Goal: Information Seeking & Learning: Learn about a topic

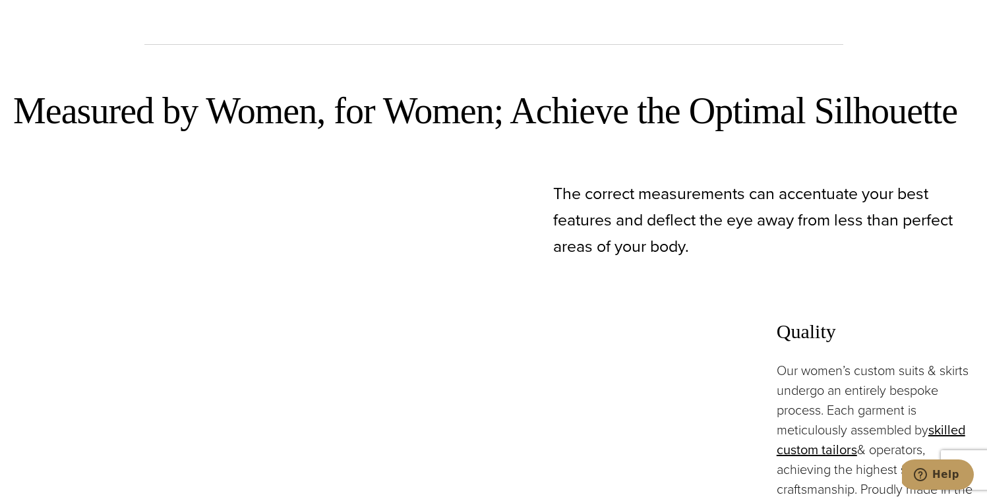
scroll to position [1162, 0]
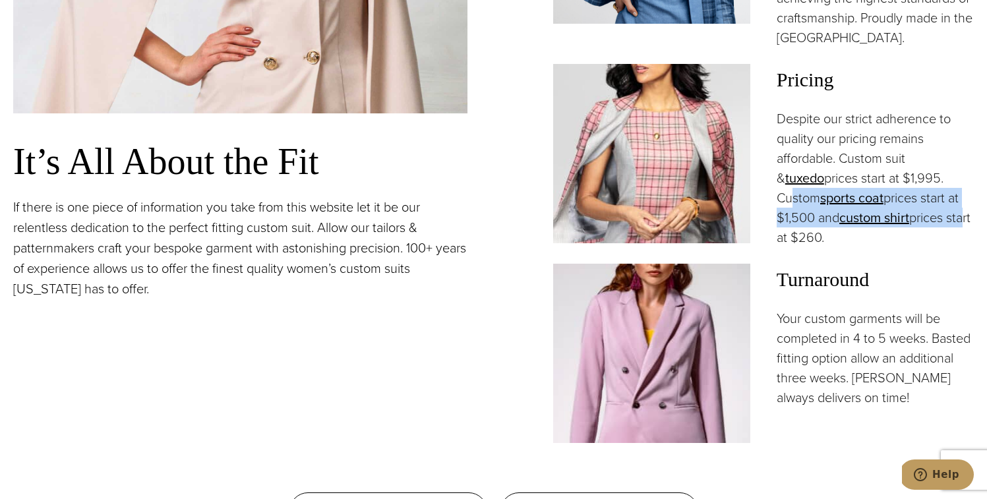
drag, startPoint x: 906, startPoint y: 141, endPoint x: 923, endPoint y: 184, distance: 45.9
click at [923, 184] on p "Despite our strict adherence to quality our pricing remains affordable. Custom …" at bounding box center [875, 178] width 197 height 139
click at [822, 188] on link "sports coat" at bounding box center [852, 198] width 63 height 20
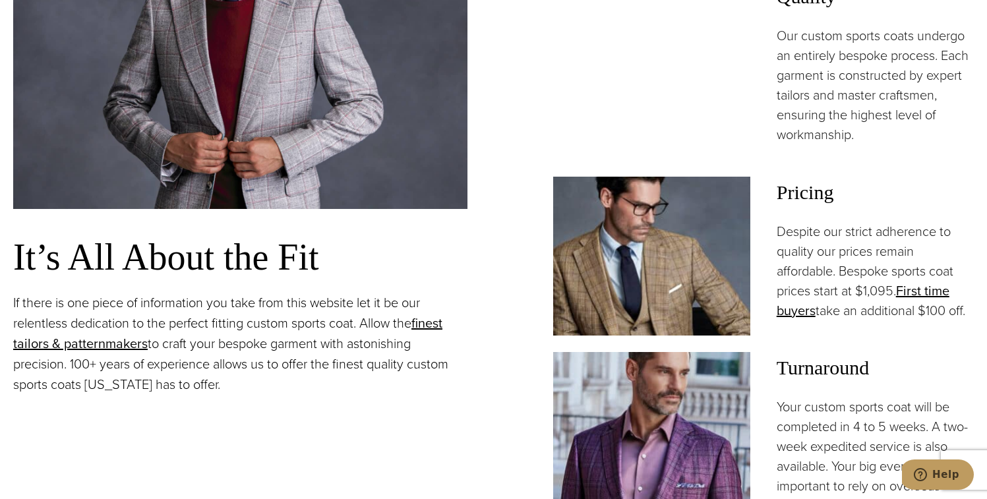
scroll to position [1001, 0]
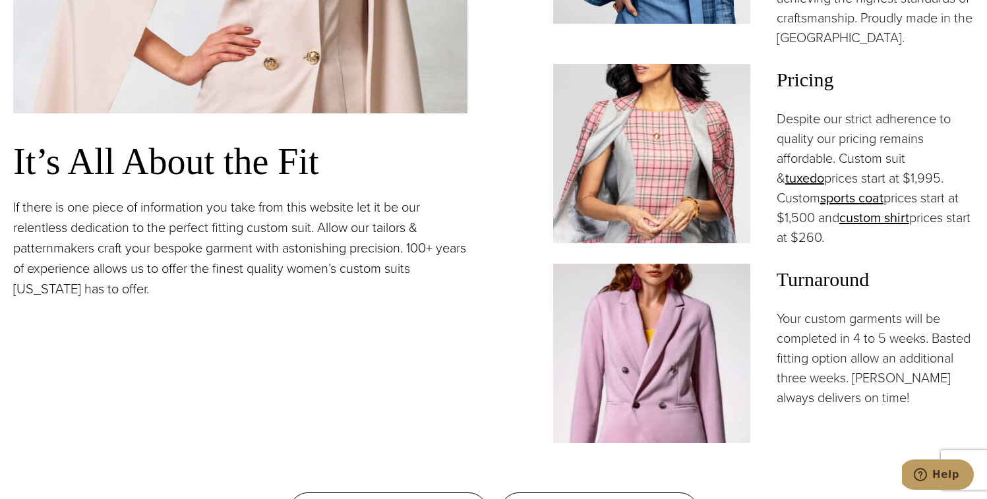
click at [954, 264] on span "Turnaround" at bounding box center [875, 280] width 197 height 32
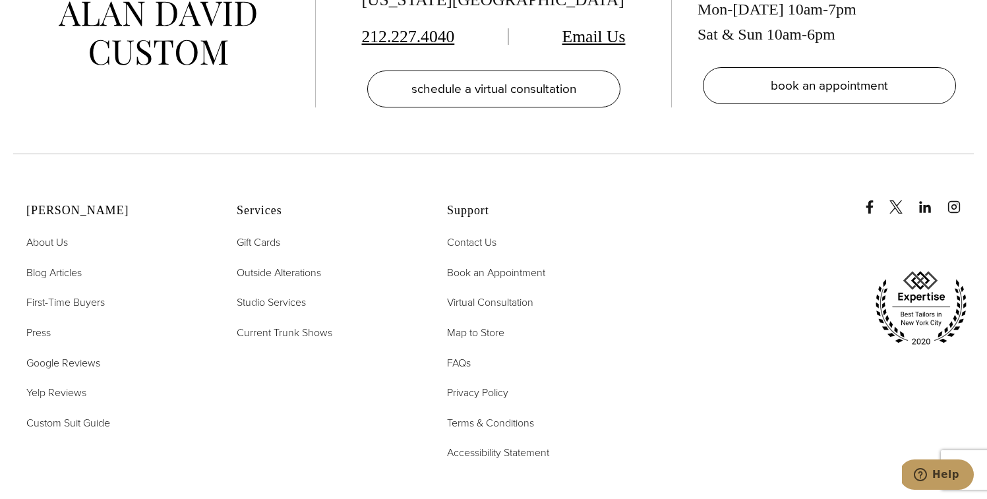
scroll to position [7697, 0]
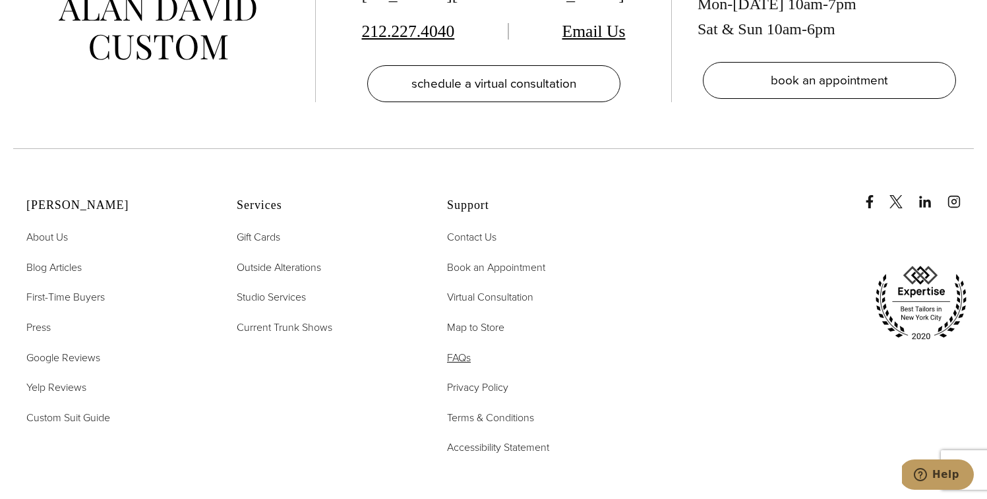
click at [467, 350] on span "FAQs" at bounding box center [459, 357] width 24 height 15
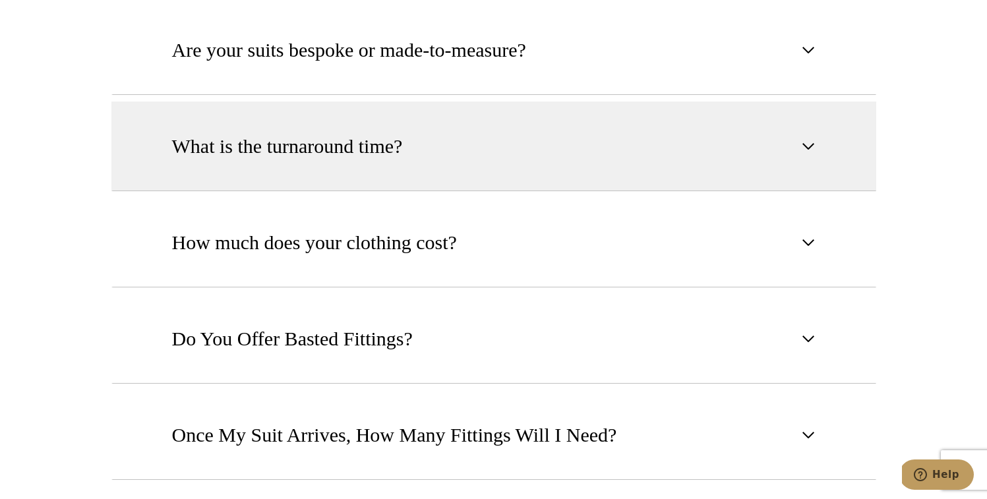
scroll to position [842, 0]
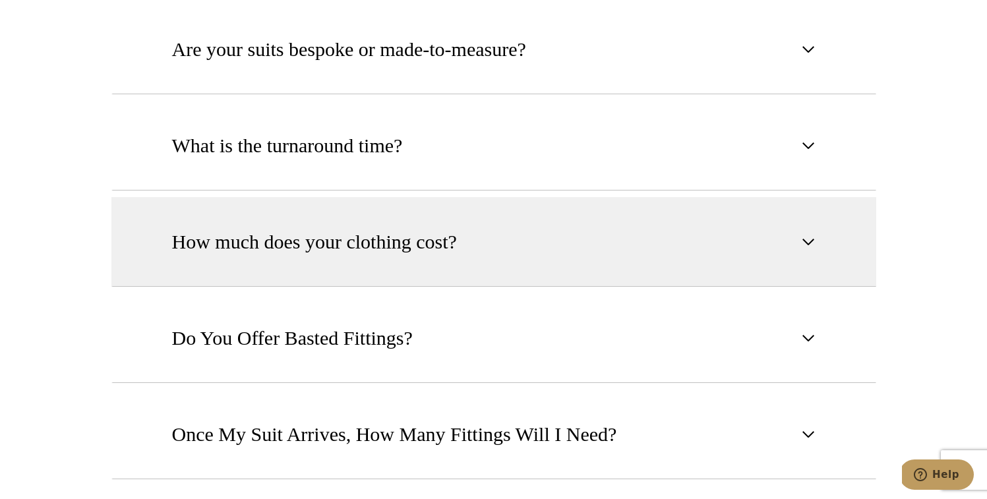
click at [439, 236] on span "How much does your clothing cost?" at bounding box center [314, 242] width 285 height 29
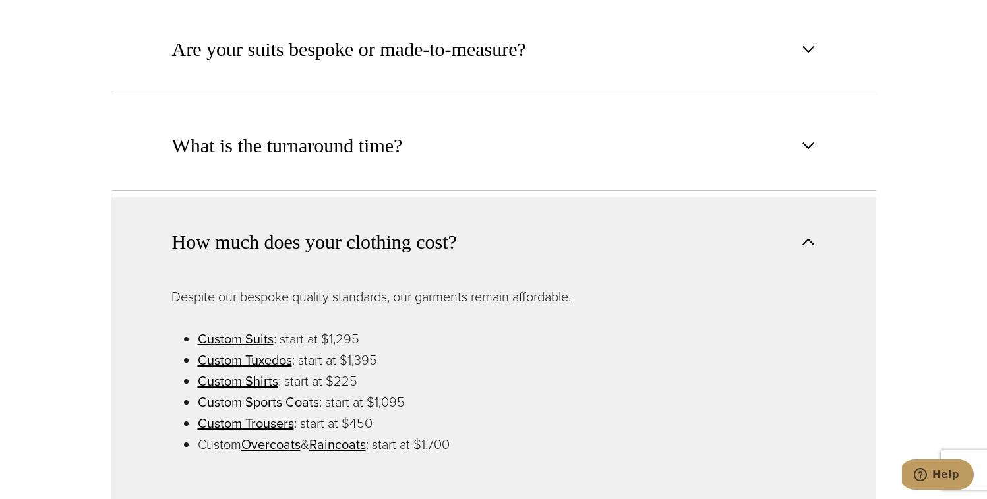
click at [284, 403] on link "Custom Sports Coats" at bounding box center [258, 402] width 121 height 20
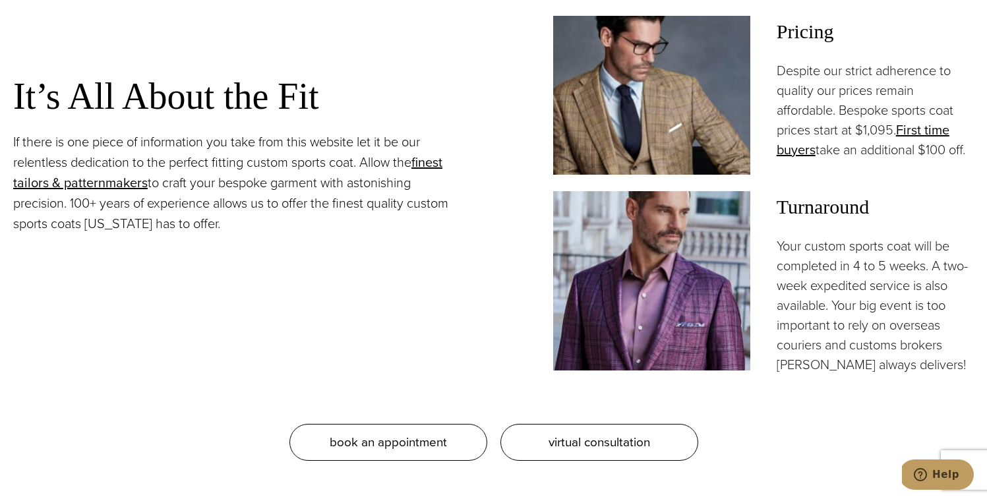
scroll to position [1182, 0]
